Goal: Information Seeking & Learning: Learn about a topic

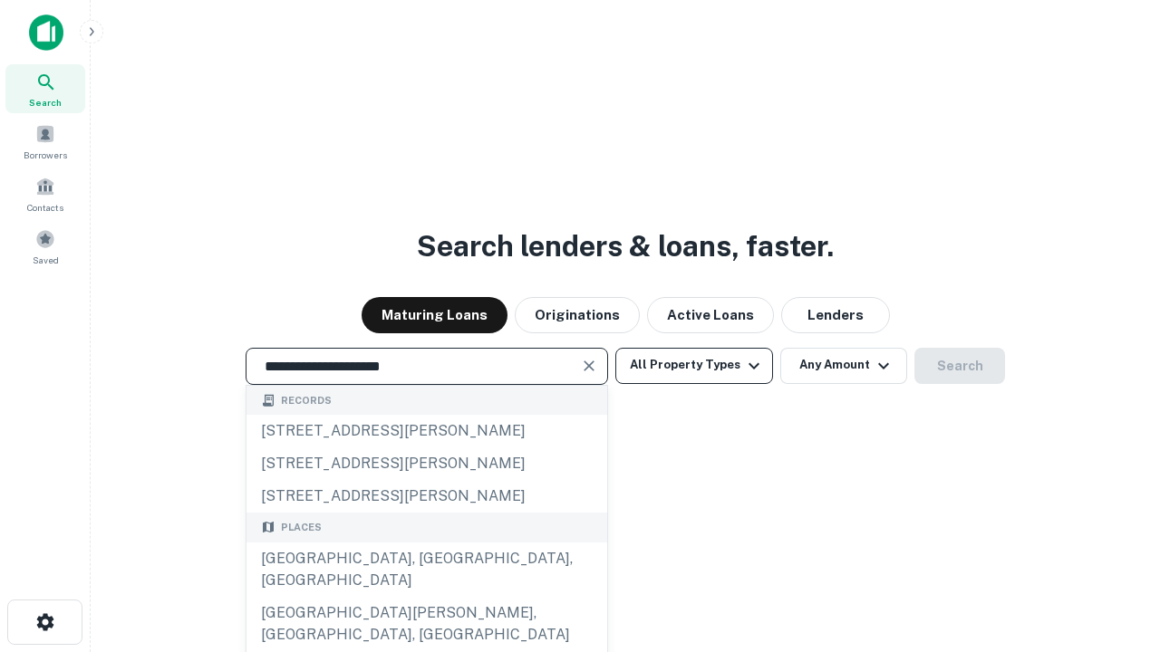
click at [694, 365] on button "All Property Types" at bounding box center [694, 366] width 158 height 36
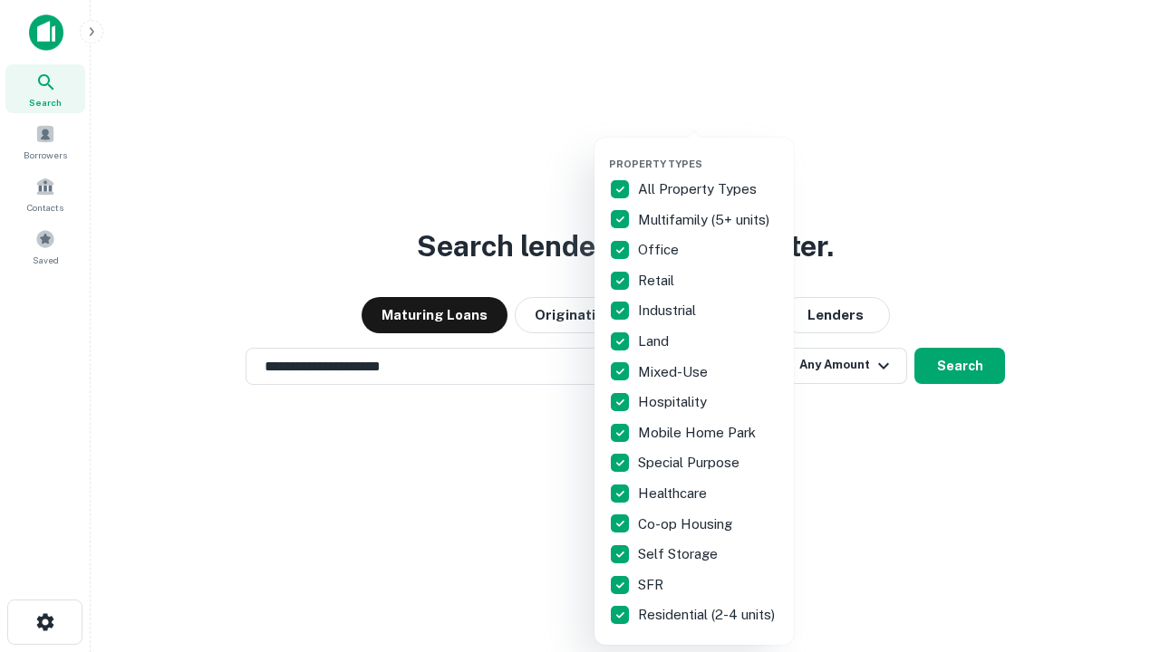
type input "**********"
click at [709, 152] on button "button" at bounding box center [708, 152] width 199 height 1
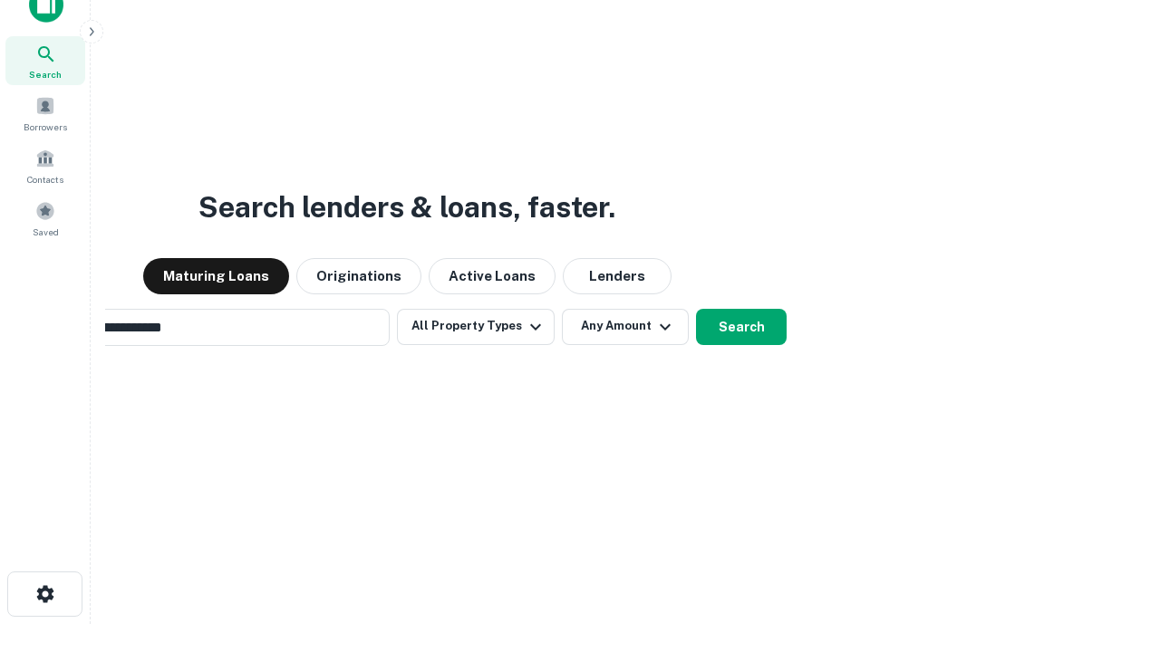
scroll to position [29, 0]
click at [562, 308] on button "Any Amount" at bounding box center [625, 326] width 127 height 36
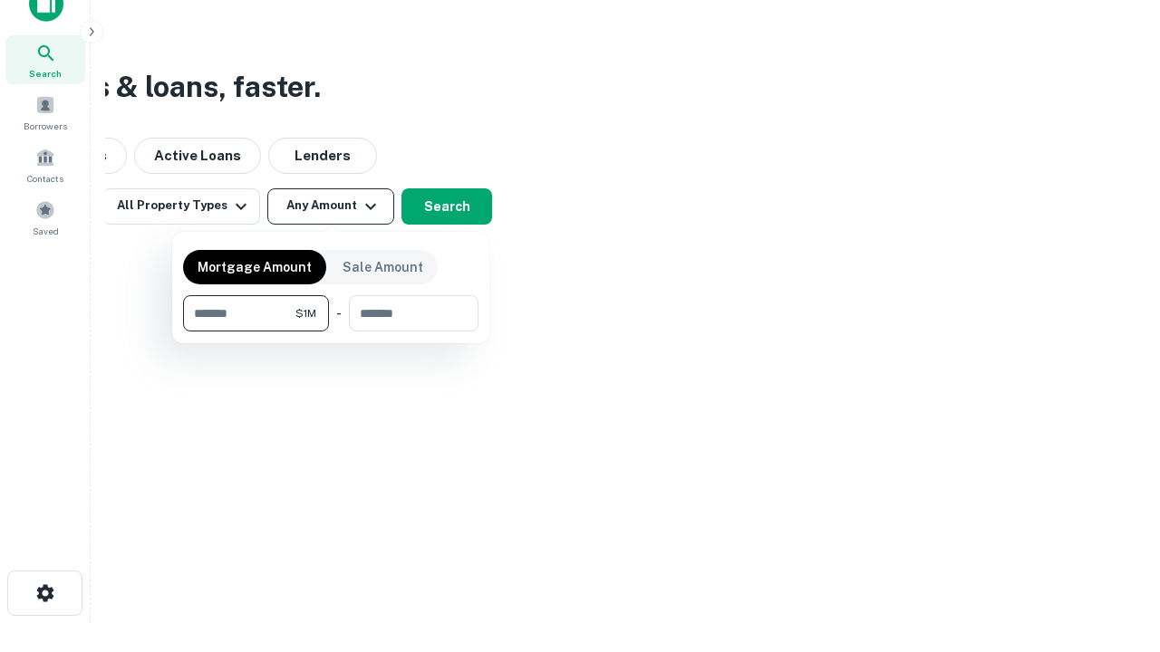
type input "*******"
click at [331, 332] on button "button" at bounding box center [330, 332] width 295 height 1
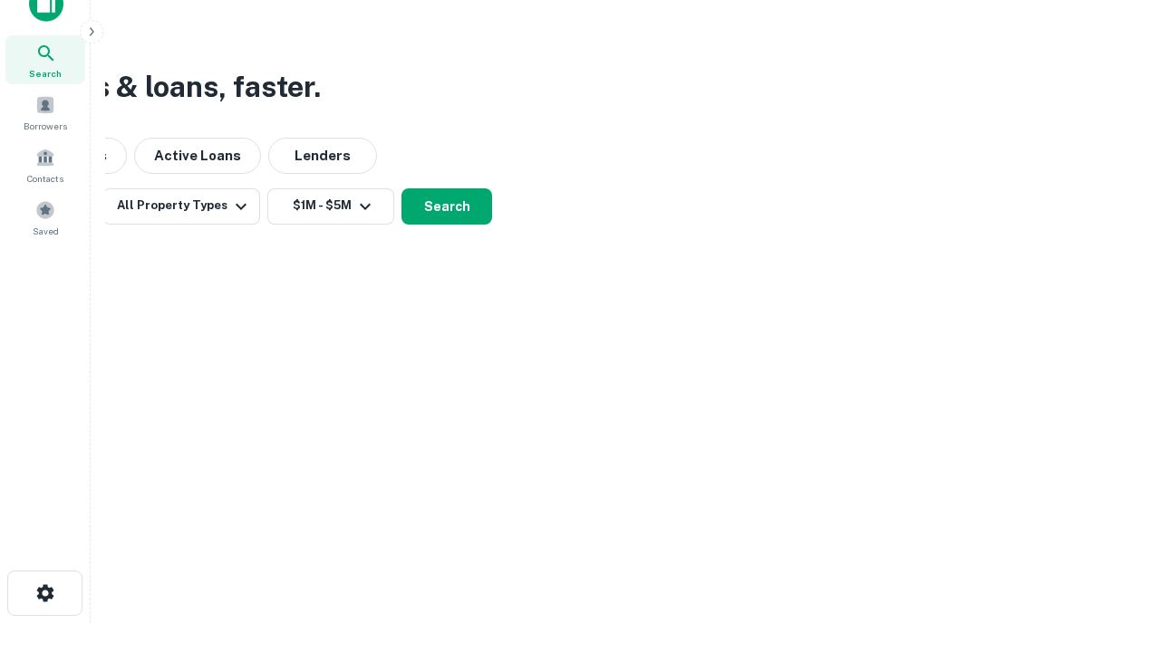
scroll to position [11, 334]
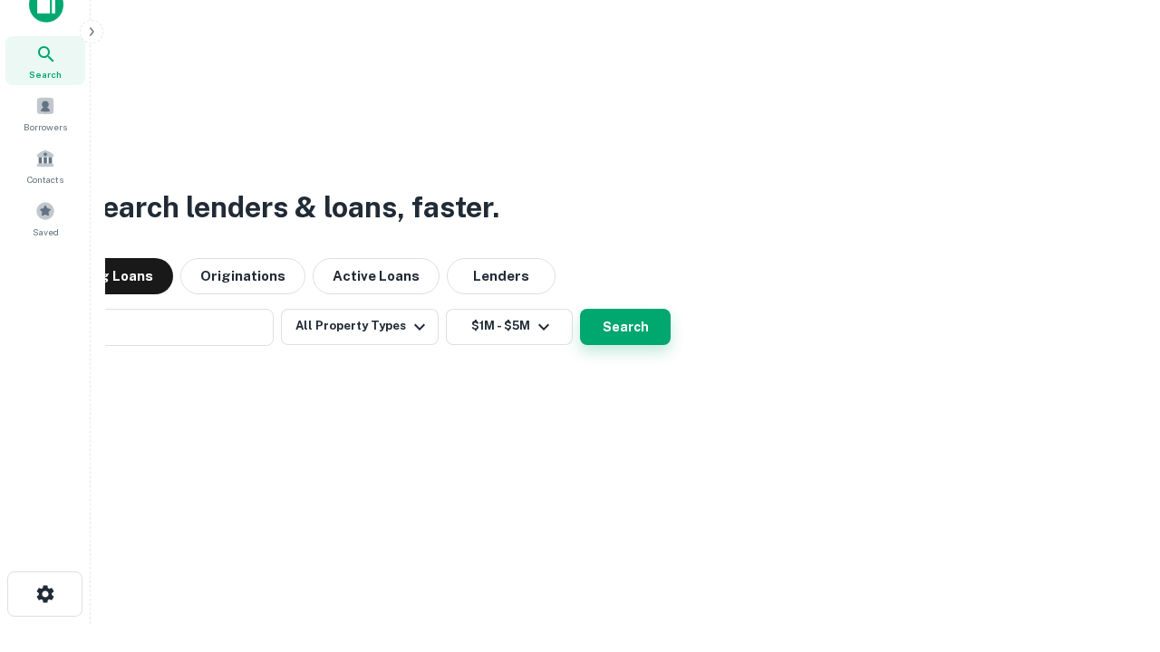
click at [580, 309] on button "Search" at bounding box center [625, 327] width 91 height 36
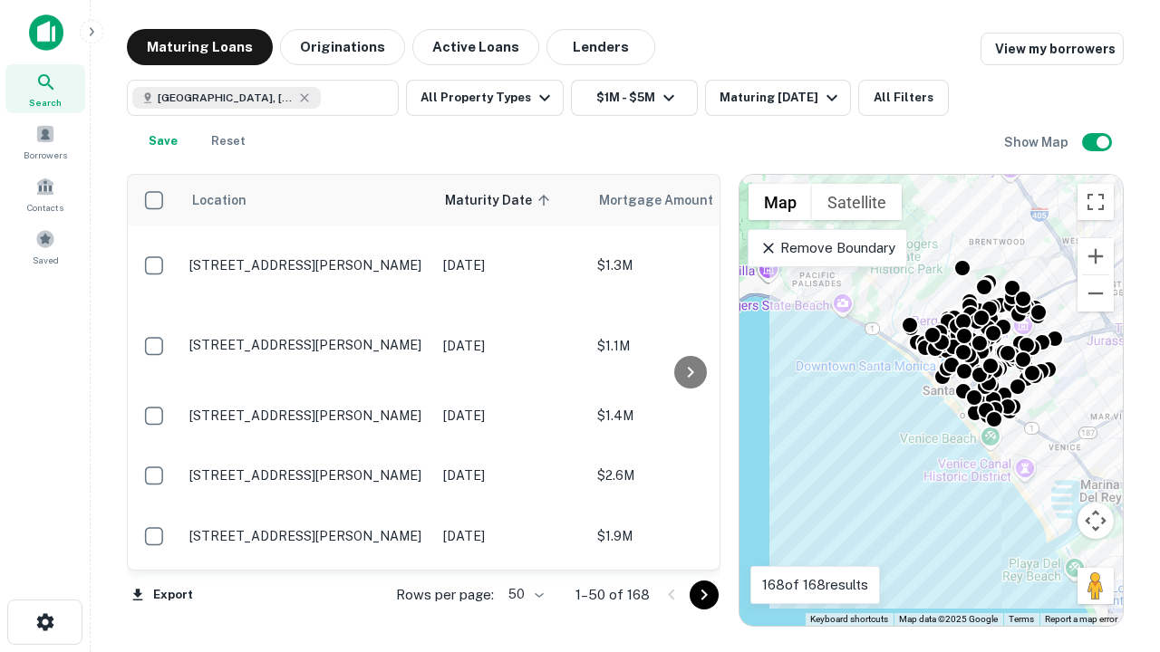
click at [523, 594] on body "Search Borrowers Contacts Saved Maturing Loans Originations Active Loans Lender…" at bounding box center [580, 326] width 1160 height 652
click at [524, 549] on li "25" at bounding box center [523, 549] width 53 height 33
